Goal: Task Accomplishment & Management: Manage account settings

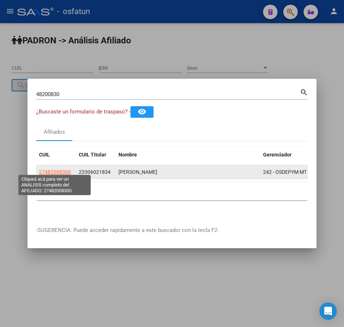
click at [54, 169] on span "27482008300" at bounding box center [55, 172] width 32 height 6
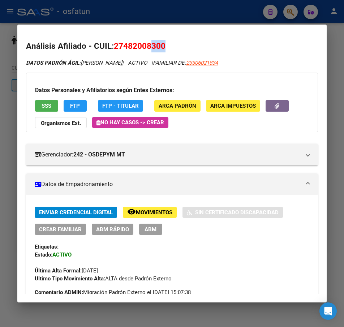
drag, startPoint x: 158, startPoint y: 33, endPoint x: 228, endPoint y: 31, distance: 69.7
click at [228, 31] on mat-dialog-container "Análisis Afiliado - CUIL: 27482008300 DATOS [PERSON_NAME]: [PERSON_NAME] | ACTI…" at bounding box center [171, 164] width 309 height 278
drag, startPoint x: 139, startPoint y: 38, endPoint x: 235, endPoint y: 31, distance: 97.0
click at [235, 34] on mat-dialog-container "Análisis Afiliado - CUIL: 27482008300 DATOS [PERSON_NAME]: [PERSON_NAME] | ACTI…" at bounding box center [171, 164] width 309 height 278
click at [75, 101] on button "FTP" at bounding box center [75, 105] width 23 height 11
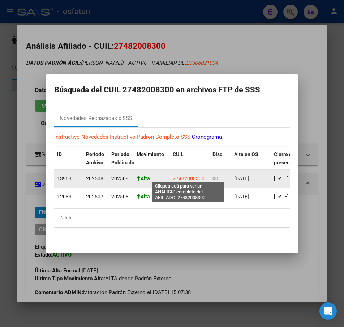
click at [197, 175] on span "27482008300" at bounding box center [189, 178] width 32 height 6
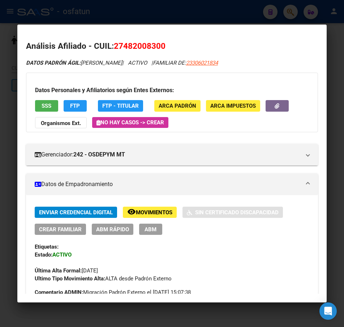
click at [43, 100] on button "SSS" at bounding box center [46, 105] width 23 height 11
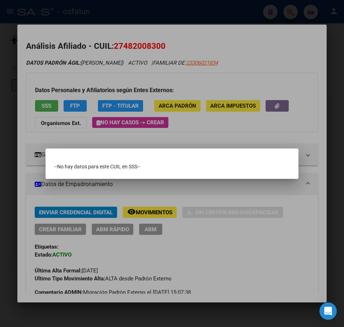
click at [13, 149] on div at bounding box center [172, 163] width 344 height 327
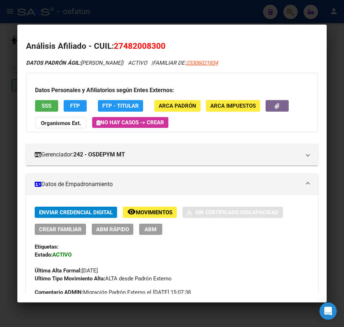
click at [75, 104] on span "FTP" at bounding box center [75, 106] width 10 height 6
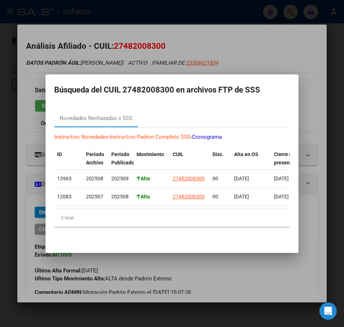
click at [218, 51] on div at bounding box center [172, 163] width 344 height 327
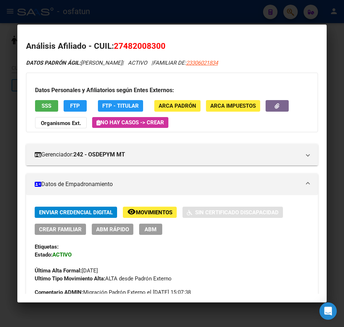
drag, startPoint x: 238, startPoint y: 31, endPoint x: 269, endPoint y: 19, distance: 33.4
click at [239, 31] on mat-dialog-container "Análisis Afiliado - CUIL: 27482008300 DATOS [PERSON_NAME]: [PERSON_NAME] | ACTI…" at bounding box center [171, 164] width 309 height 278
click at [292, 12] on div at bounding box center [172, 163] width 344 height 327
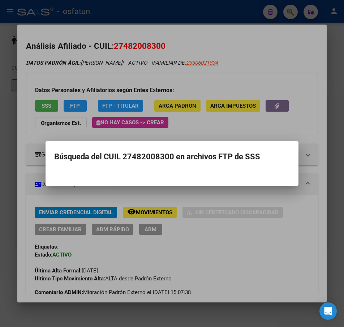
drag, startPoint x: 211, startPoint y: 52, endPoint x: 196, endPoint y: 22, distance: 33.3
click at [211, 51] on div at bounding box center [172, 163] width 344 height 327
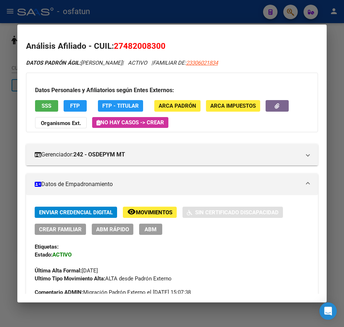
click at [194, 15] on div at bounding box center [172, 163] width 344 height 327
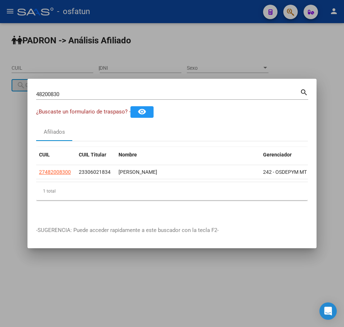
drag, startPoint x: 75, startPoint y: 95, endPoint x: 13, endPoint y: 86, distance: 62.3
click at [13, 86] on div "48200830 Buscar (apellido, dni, cuil, [PERSON_NAME], cuit, obra social) search …" at bounding box center [172, 163] width 344 height 327
click at [76, 91] on input "48200830" at bounding box center [168, 94] width 264 height 6
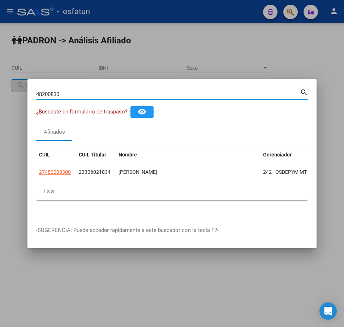
paste input "57912446"
drag, startPoint x: 93, startPoint y: 91, endPoint x: 14, endPoint y: 87, distance: 78.5
click at [14, 87] on div "4820083057912446 Buscar (apellido, dni, cuil, [PERSON_NAME], cuit, obra social)…" at bounding box center [172, 163] width 344 height 327
paste input
type input "57912446"
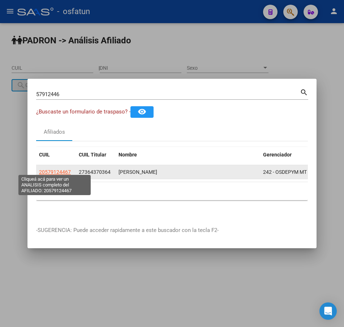
click at [56, 169] on span "20579124467" at bounding box center [55, 172] width 32 height 6
type textarea "20579124467"
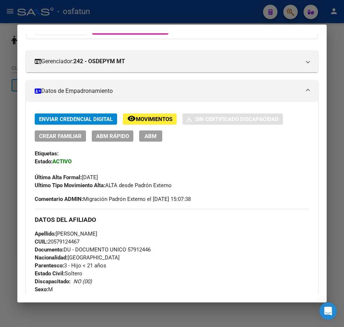
scroll to position [90, 0]
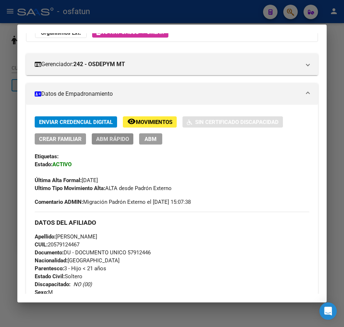
click at [114, 138] on span "ABM Rápido" at bounding box center [112, 139] width 33 height 6
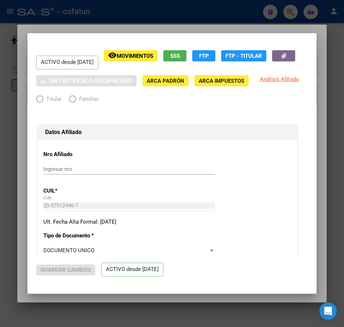
radio input "true"
type input "27-36437036-4"
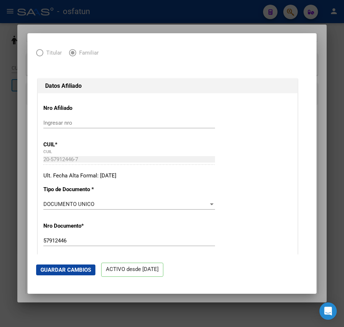
scroll to position [0, 0]
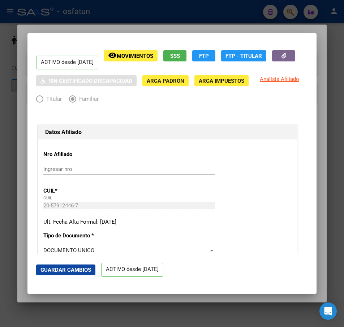
click at [62, 29] on div at bounding box center [172, 163] width 344 height 327
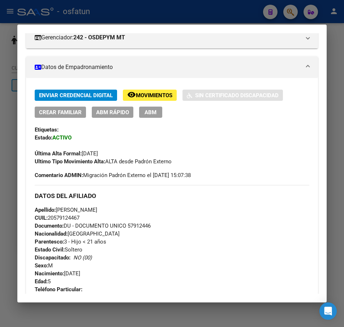
scroll to position [72, 0]
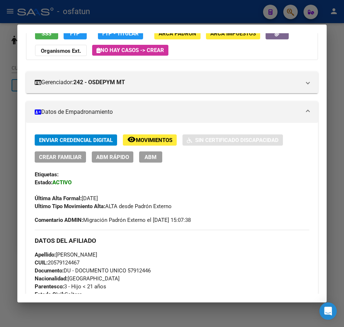
click at [148, 140] on span "Movimientos" at bounding box center [154, 140] width 36 height 6
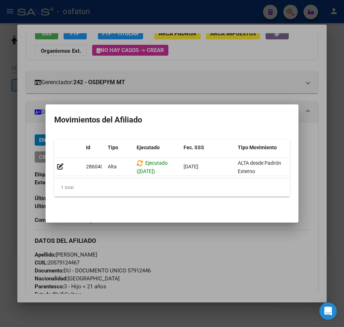
click at [16, 123] on div at bounding box center [172, 163] width 344 height 327
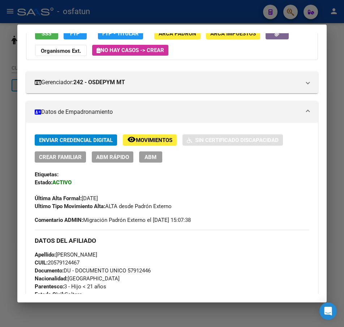
click at [146, 157] on span "ABM" at bounding box center [150, 157] width 12 height 6
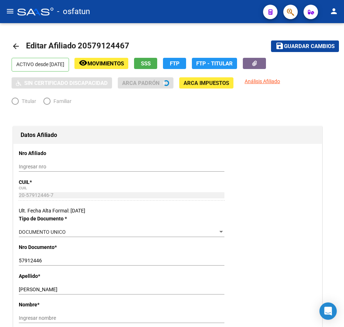
radio input "true"
type input "27-36437036-4"
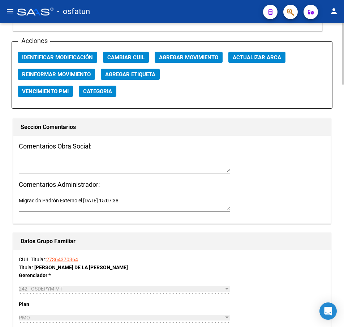
scroll to position [866, 0]
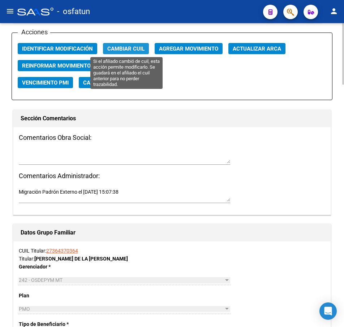
click at [128, 49] on span "Cambiar CUIL" at bounding box center [125, 48] width 37 height 6
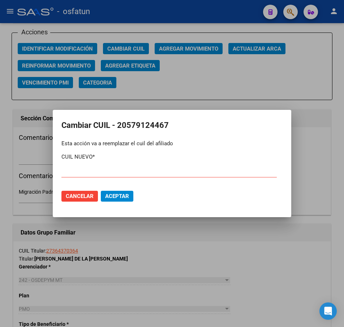
click at [75, 163] on div "CUIL NUEVO *" at bounding box center [168, 168] width 215 height 31
click at [82, 169] on input "text" at bounding box center [168, 172] width 215 height 6
paste input "27-57912446-1"
type input "27-57912446-1"
click at [124, 197] on span "Aceptar" at bounding box center [117, 196] width 24 height 6
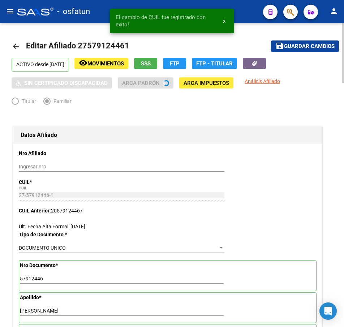
type input "HERRERA"
type input "[PERSON_NAME]"
type input "[GEOGRAPHIC_DATA]"
type input "PUBLICA 3"
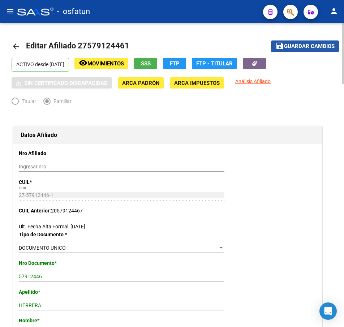
click at [302, 42] on button "save Guardar cambios" at bounding box center [305, 45] width 68 height 11
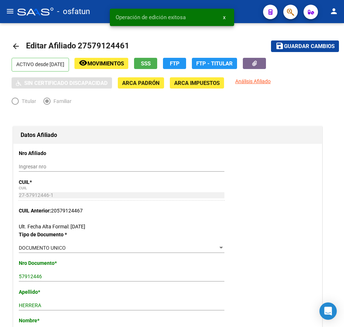
click at [286, 12] on button "button" at bounding box center [290, 12] width 14 height 14
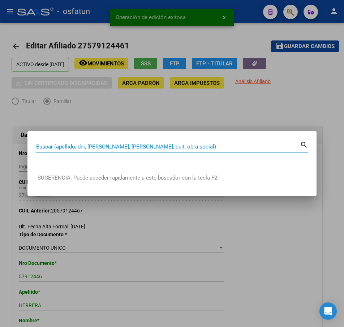
paste input "30445412"
type input "30445412"
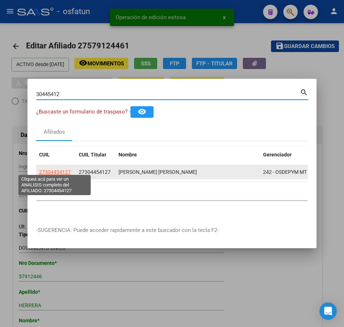
click at [57, 169] on span "27304454127" at bounding box center [55, 172] width 32 height 6
type textarea "27304454127"
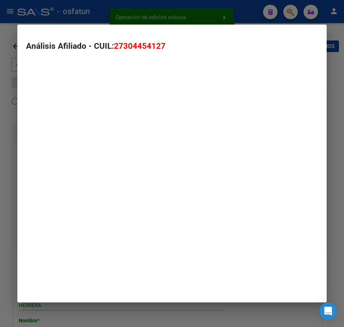
click at [57, 167] on mat-dialog-container "Análisis Afiliado - CUIL: 27304454127" at bounding box center [171, 164] width 309 height 278
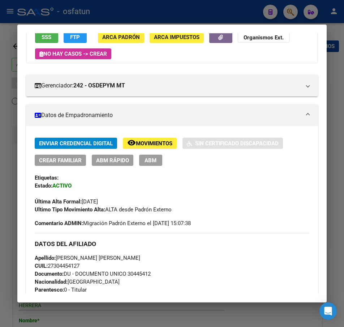
scroll to position [180, 0]
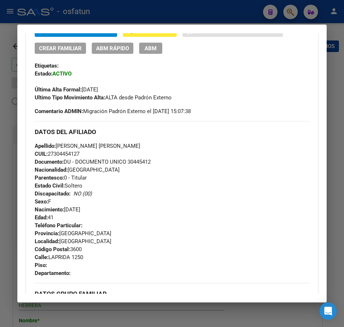
drag, startPoint x: 177, startPoint y: 54, endPoint x: 179, endPoint y: 49, distance: 5.8
click at [177, 54] on div "Enviar Credencial Digital remove_red_eye Movimientos Sin Certificado Discapacid…" at bounding box center [172, 64] width 275 height 76
drag, startPoint x: 187, startPoint y: 21, endPoint x: 198, endPoint y: 19, distance: 11.0
click at [188, 21] on div at bounding box center [172, 163] width 344 height 327
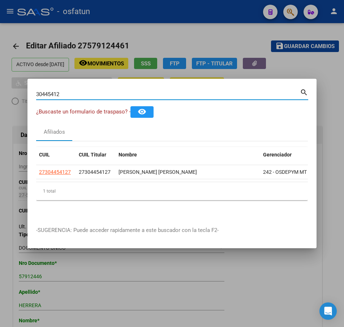
drag, startPoint x: 40, startPoint y: 91, endPoint x: 13, endPoint y: 91, distance: 26.7
click at [13, 91] on div "30445412 Buscar (apellido, dni, cuil, nro traspaso, cuit, obra social) search ¿…" at bounding box center [172, 163] width 344 height 327
paste input "48200830"
type input "48200830"
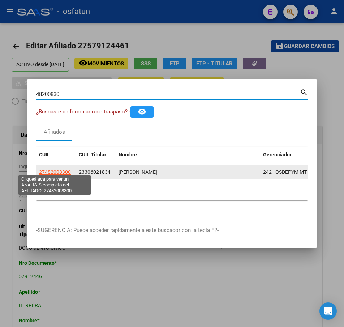
click at [57, 169] on span "27482008300" at bounding box center [55, 172] width 32 height 6
type textarea "27482008300"
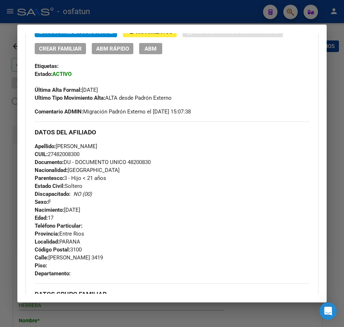
click at [153, 47] on span "ABM" at bounding box center [150, 48] width 12 height 6
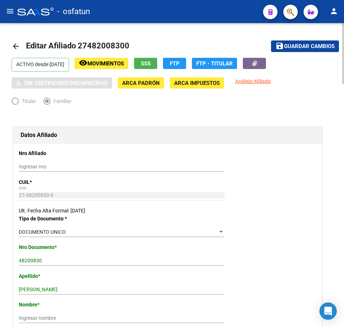
click at [145, 131] on h1 "Datos Afiliado" at bounding box center [168, 135] width 294 height 12
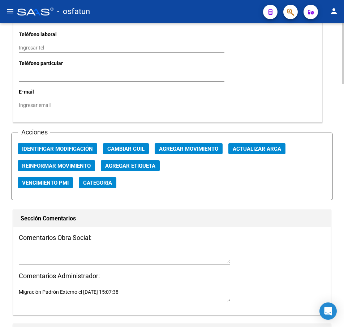
scroll to position [794, 0]
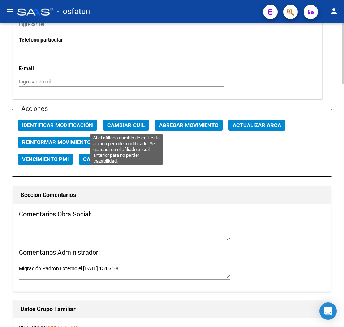
click at [142, 122] on span "Cambiar CUIL" at bounding box center [125, 125] width 37 height 6
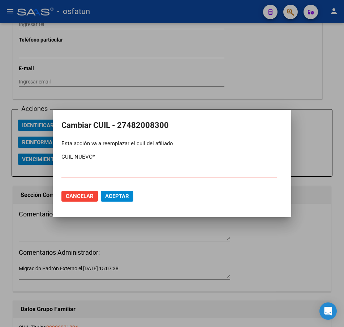
drag, startPoint x: 126, startPoint y: 125, endPoint x: 162, endPoint y: 125, distance: 36.5
click at [162, 125] on h2 "Cambiar CUIL - 27482008300" at bounding box center [171, 125] width 221 height 14
copy h2 "48200830"
click at [77, 169] on input "text" at bounding box center [168, 172] width 215 height 6
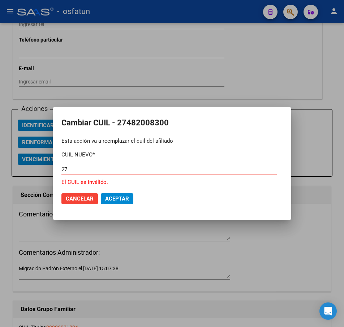
paste input "-48200830"
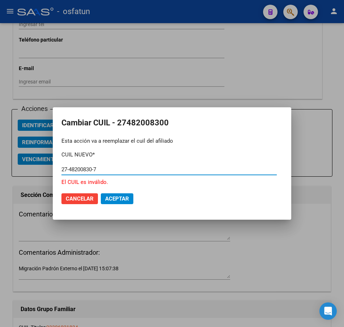
click at [122, 197] on span "Aceptar" at bounding box center [117, 198] width 24 height 6
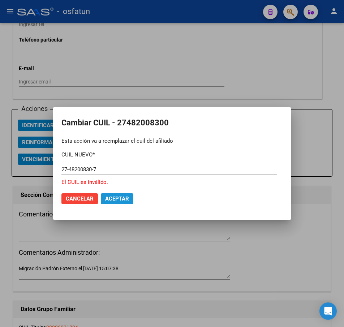
click at [122, 199] on span "Aceptar" at bounding box center [117, 198] width 24 height 6
click at [126, 195] on span "Aceptar" at bounding box center [117, 198] width 24 height 6
click at [126, 196] on span "Aceptar" at bounding box center [117, 198] width 24 height 6
click at [90, 170] on input "27-48200830-7" at bounding box center [168, 169] width 215 height 6
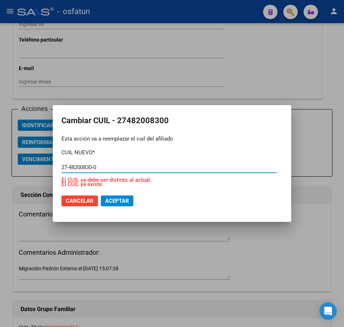
click at [103, 167] on input "27-48200830-0" at bounding box center [168, 167] width 215 height 6
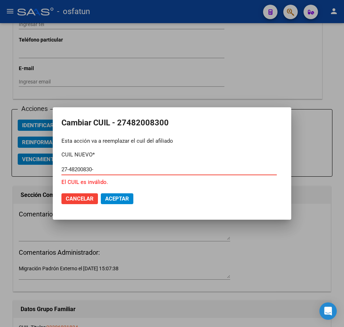
type input "27-48200830-7"
click at [119, 198] on span "Aceptar" at bounding box center [117, 198] width 24 height 6
click at [119, 197] on span "Aceptar" at bounding box center [117, 198] width 24 height 6
click at [121, 194] on button "Aceptar" at bounding box center [117, 198] width 32 height 11
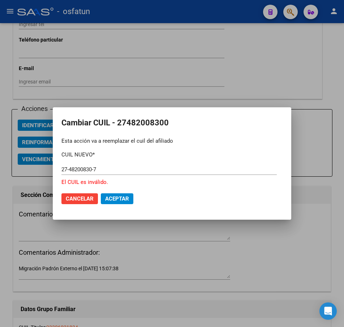
click at [98, 165] on div "27-48200830-7" at bounding box center [168, 169] width 215 height 11
drag, startPoint x: 112, startPoint y: 166, endPoint x: 13, endPoint y: 164, distance: 99.3
click at [13, 164] on div "Cambiar CUIL - 27482008300 Esta acción va a reemplazar el cuil del afiliado CUI…" at bounding box center [172, 163] width 344 height 327
click at [110, 170] on input "27-48200830-7" at bounding box center [168, 169] width 215 height 6
drag, startPoint x: 110, startPoint y: 170, endPoint x: 60, endPoint y: 169, distance: 50.2
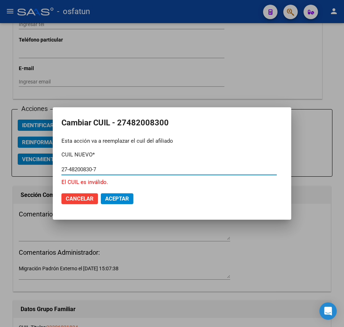
click at [60, 170] on mat-dialog-content "CUIL NUEVO * 27-48200830-7 El CUIL es inválido." at bounding box center [172, 165] width 238 height 41
paste input "text"
type input "27-48200830-7"
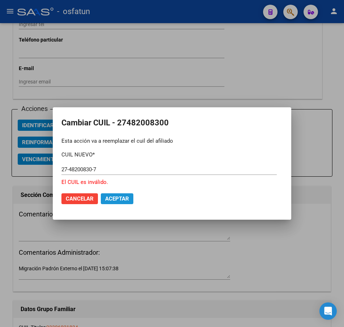
click at [123, 196] on span "Aceptar" at bounding box center [117, 198] width 24 height 6
click at [123, 197] on span "Aceptar" at bounding box center [117, 198] width 24 height 6
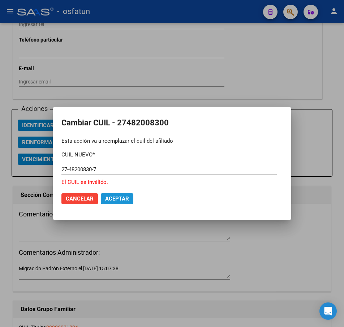
click at [123, 197] on span "Aceptar" at bounding box center [117, 198] width 24 height 6
click at [94, 173] on input "27-48200830-7" at bounding box center [168, 169] width 215 height 6
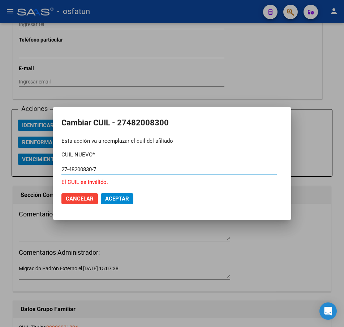
click at [166, 143] on div "Esta acción va a reemplazar el cuil del afiliado" at bounding box center [171, 141] width 221 height 8
click at [125, 192] on mat-dialog-actions "Cancelar Aceptar" at bounding box center [171, 198] width 221 height 25
click at [125, 193] on button "Aceptar" at bounding box center [117, 198] width 32 height 11
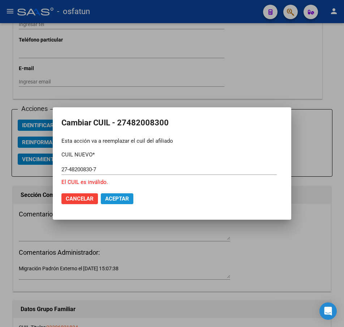
click at [123, 197] on span "Aceptar" at bounding box center [117, 198] width 24 height 6
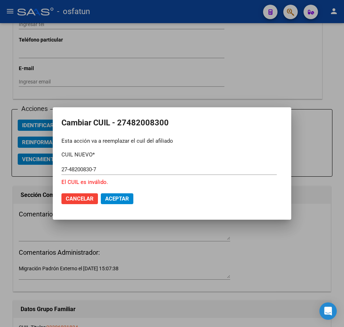
click at [121, 198] on span "Aceptar" at bounding box center [117, 198] width 24 height 6
click at [89, 197] on span "Cancelar" at bounding box center [80, 198] width 28 height 6
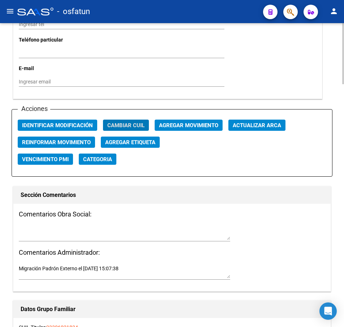
drag, startPoint x: 210, startPoint y: 54, endPoint x: 224, endPoint y: 52, distance: 14.6
click at [215, 53] on input "Ingresar tel" at bounding box center [121, 53] width 205 height 6
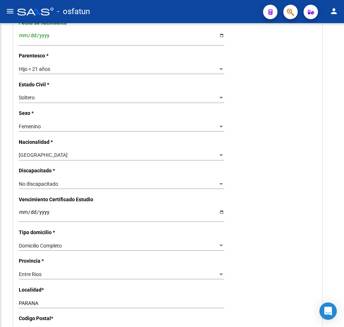
scroll to position [298, 0]
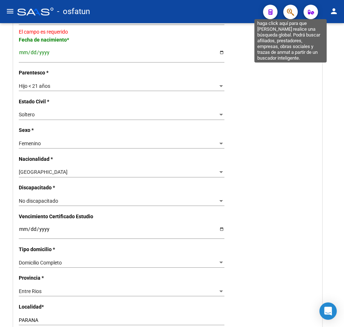
click at [286, 10] on button "button" at bounding box center [290, 12] width 14 height 14
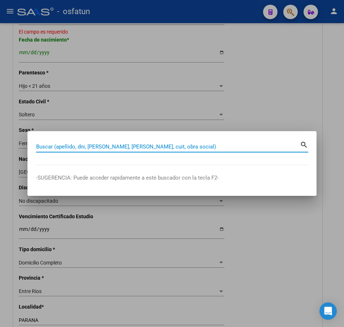
paste input "52993488"
type input "52993488"
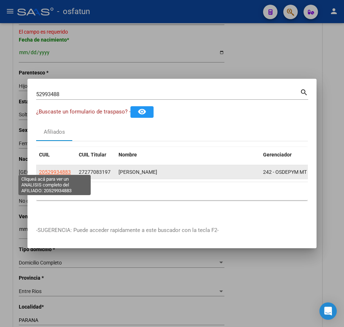
click at [52, 170] on span "20529934883" at bounding box center [55, 172] width 32 height 6
type textarea "20529934883"
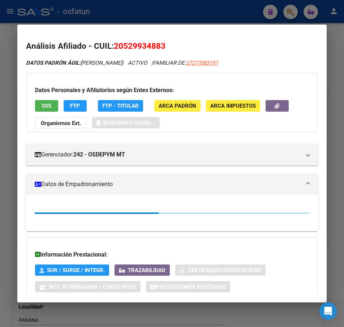
click at [43, 107] on span "SSS" at bounding box center [47, 106] width 10 height 6
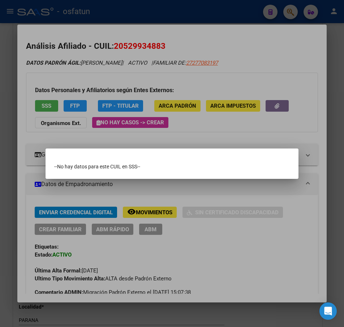
click at [41, 106] on div at bounding box center [172, 163] width 344 height 327
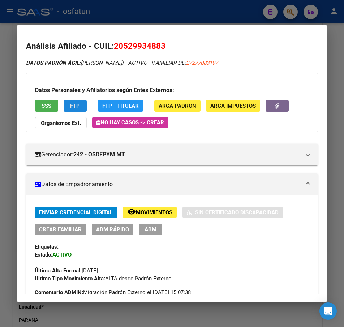
click at [75, 103] on span "FTP" at bounding box center [75, 106] width 10 height 6
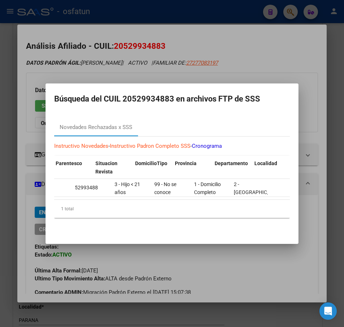
scroll to position [0, 970]
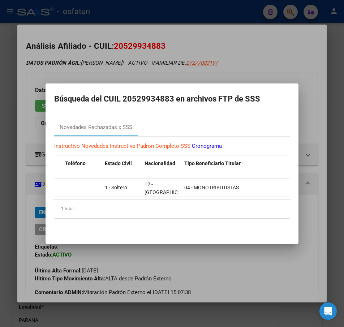
click at [239, 60] on div at bounding box center [172, 163] width 344 height 327
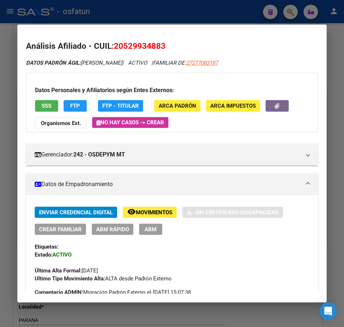
click at [193, 38] on mat-dialog-content "Análisis Afiliado - CUIL: 20529934883 DATOS PADRÓN ÁGIL: [PERSON_NAME] | ACTIVO…" at bounding box center [171, 163] width 309 height 260
click at [192, 18] on div at bounding box center [172, 163] width 344 height 327
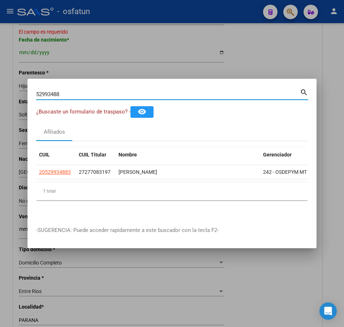
drag, startPoint x: 106, startPoint y: 94, endPoint x: 13, endPoint y: 90, distance: 92.9
click at [13, 90] on div "52993488 Buscar (apellido, dni, cuil, nro traspaso, cuit, obra social) search ¿…" at bounding box center [172, 163] width 344 height 327
paste input "9853364"
type input "59853364"
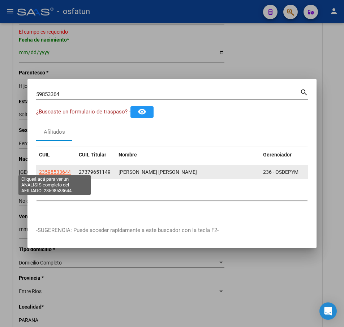
click at [61, 169] on span "23598533644" at bounding box center [55, 172] width 32 height 6
type textarea "23598533644"
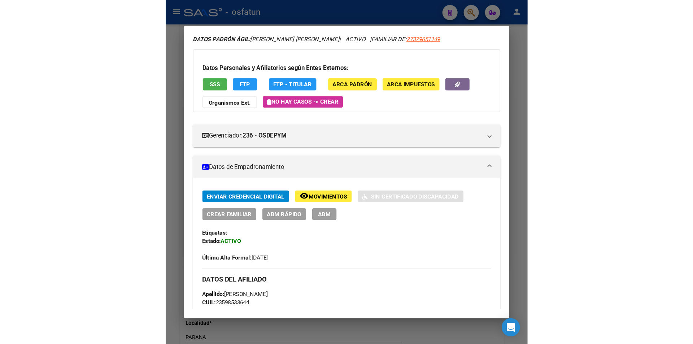
scroll to position [0, 0]
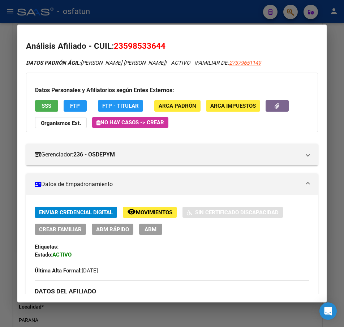
click at [49, 104] on span "SSS" at bounding box center [47, 106] width 10 height 6
